Goal: Information Seeking & Learning: Learn about a topic

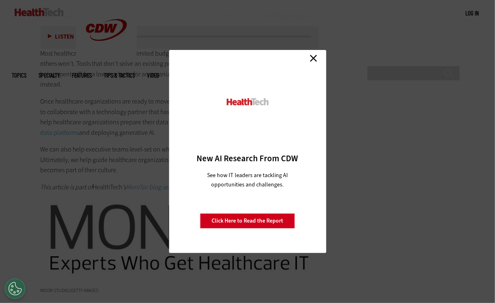
scroll to position [1406, 0]
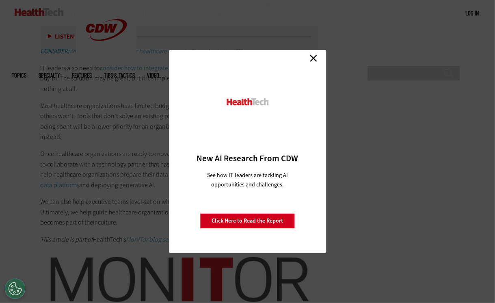
click at [254, 222] on link "Click Here to Read the Report" at bounding box center [247, 220] width 95 height 15
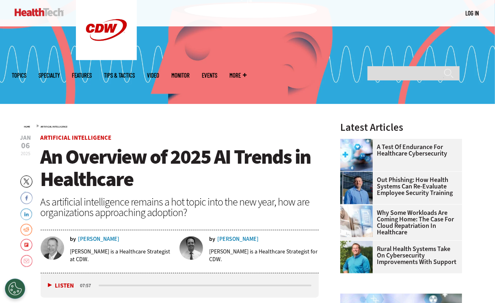
scroll to position [215, 0]
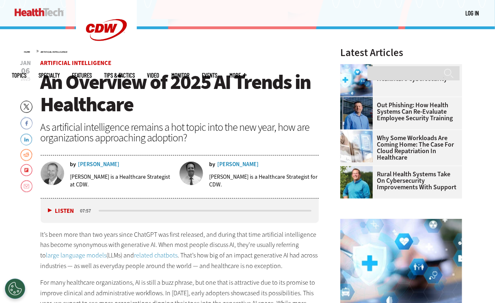
click at [50, 211] on button "Listen" at bounding box center [61, 211] width 26 height 6
click at [50, 212] on button "Pause" at bounding box center [60, 210] width 25 height 6
click at [171, 265] on p "It’s been more than two years since ChatGPT was first released, and during that…" at bounding box center [180, 249] width 278 height 41
click at [51, 211] on button "Listen" at bounding box center [61, 211] width 26 height 6
click at [99, 209] on div "media player" at bounding box center [204, 211] width 215 height 4
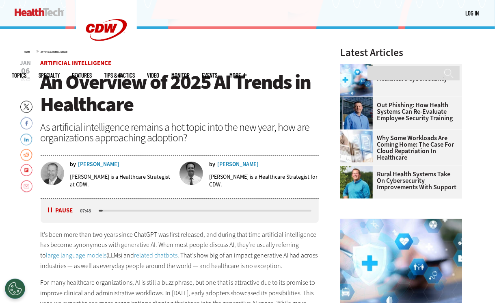
click at [99, 209] on div "media player" at bounding box center [204, 211] width 215 height 4
click at [99, 210] on div "media player" at bounding box center [101, 211] width 5 height 2
click at [99, 209] on div "media player" at bounding box center [204, 211] width 215 height 4
click at [99, 210] on div "media player" at bounding box center [100, 211] width 2 height 2
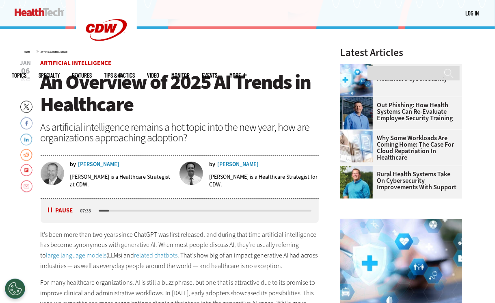
click at [55, 211] on button "Pause" at bounding box center [60, 210] width 25 height 6
click at [51, 212] on button "Listen" at bounding box center [61, 211] width 26 height 6
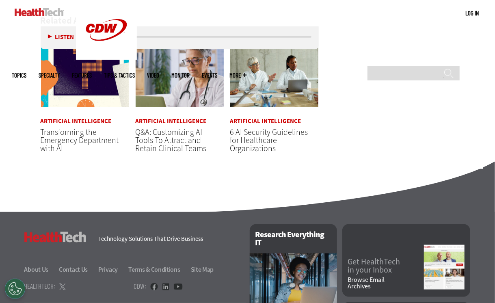
scroll to position [1838, 0]
